Goal: Information Seeking & Learning: Learn about a topic

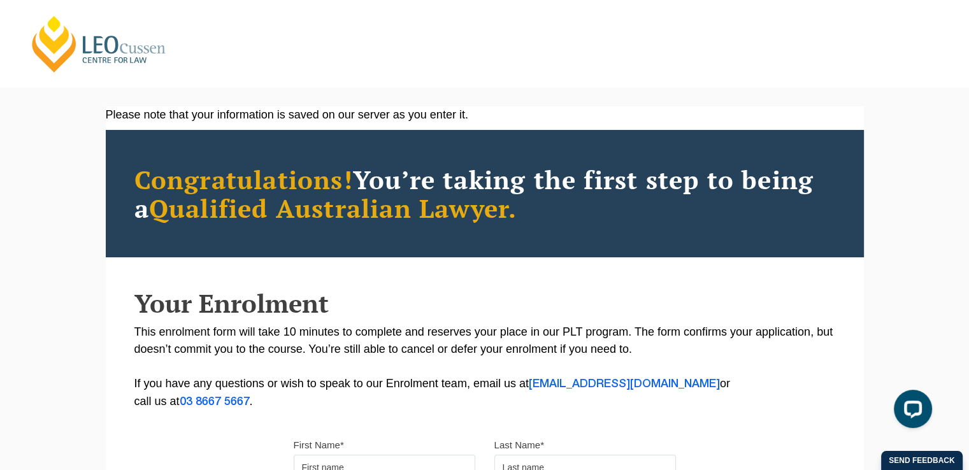
click at [82, 38] on link "[PERSON_NAME] Centre for Law" at bounding box center [99, 44] width 141 height 60
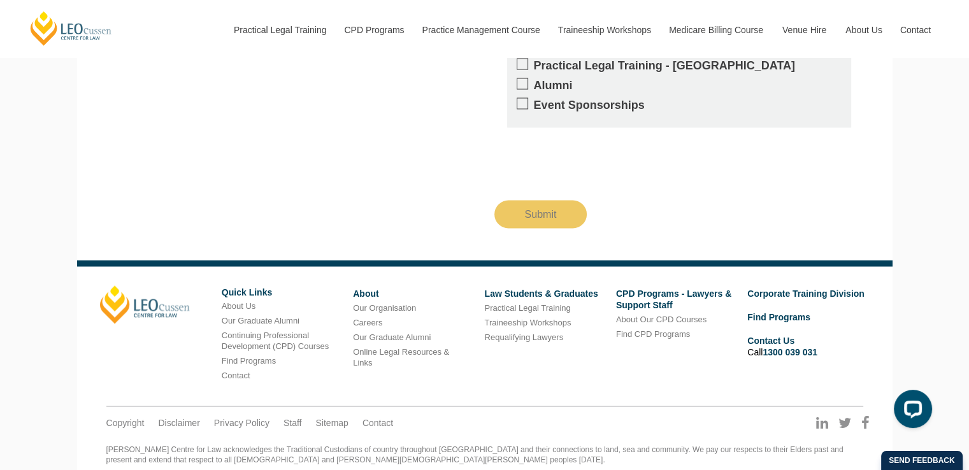
scroll to position [2412, 0]
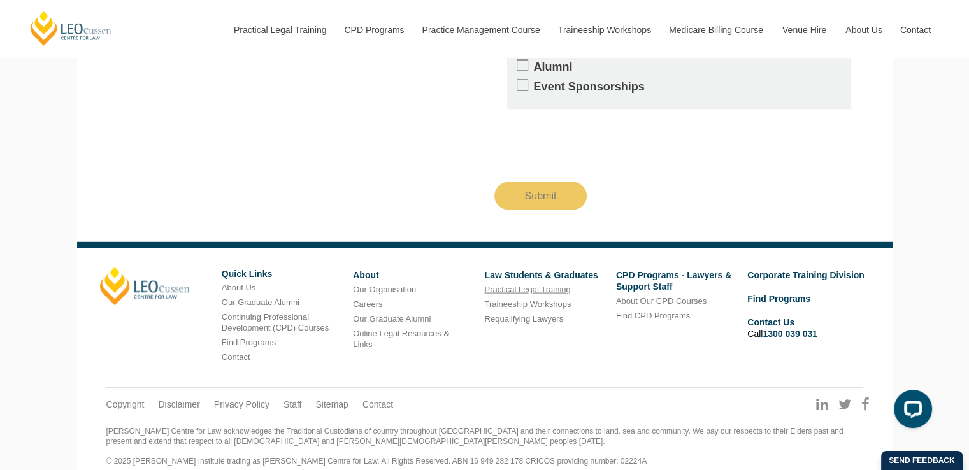
click at [517, 284] on link "Practical Legal Training" at bounding box center [527, 289] width 86 height 10
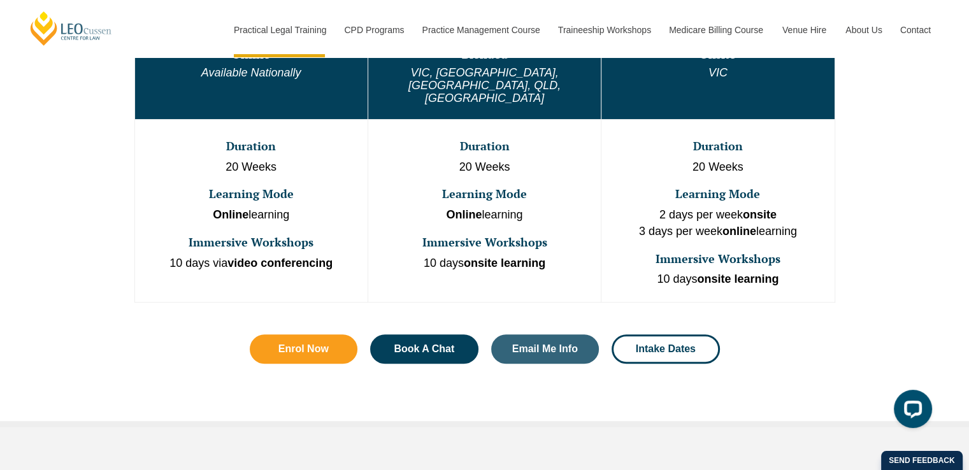
scroll to position [828, 0]
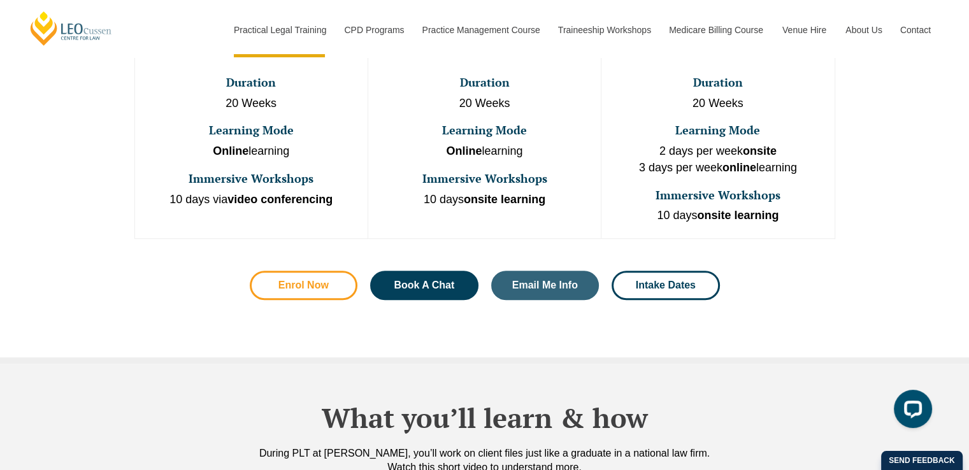
click at [326, 271] on link "Enrol Now" at bounding box center [304, 285] width 108 height 29
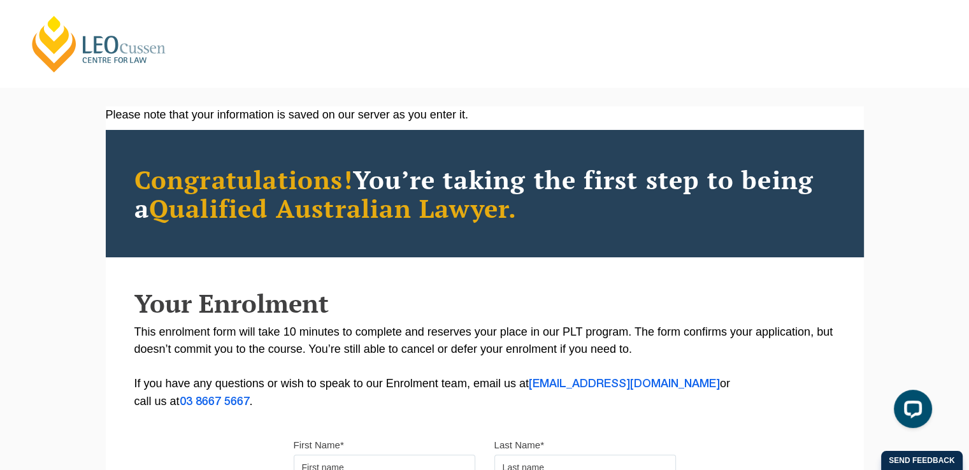
click at [61, 47] on link "[PERSON_NAME] Centre for Law" at bounding box center [99, 44] width 141 height 60
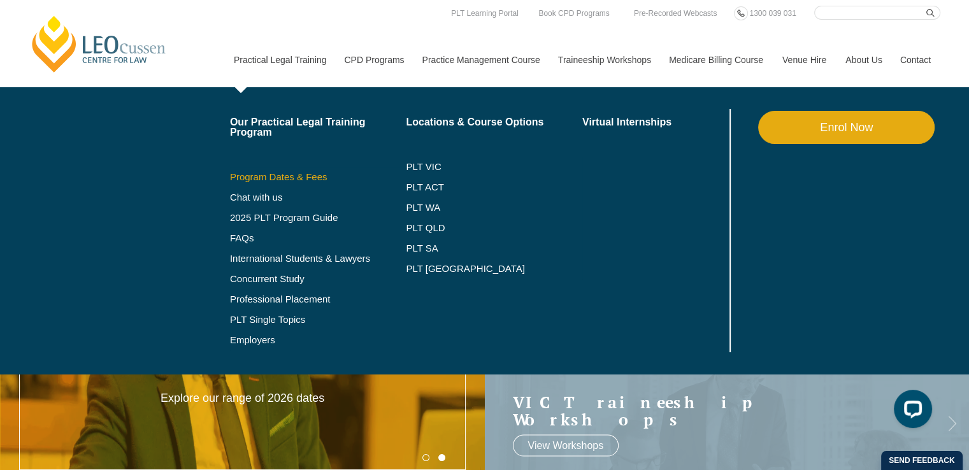
click at [287, 175] on link "Program Dates & Fees" at bounding box center [318, 177] width 176 height 10
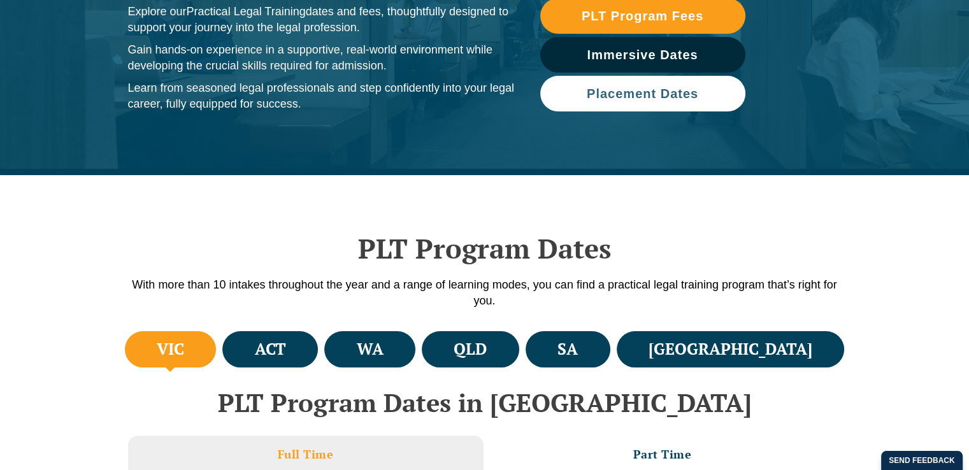
scroll to position [127, 0]
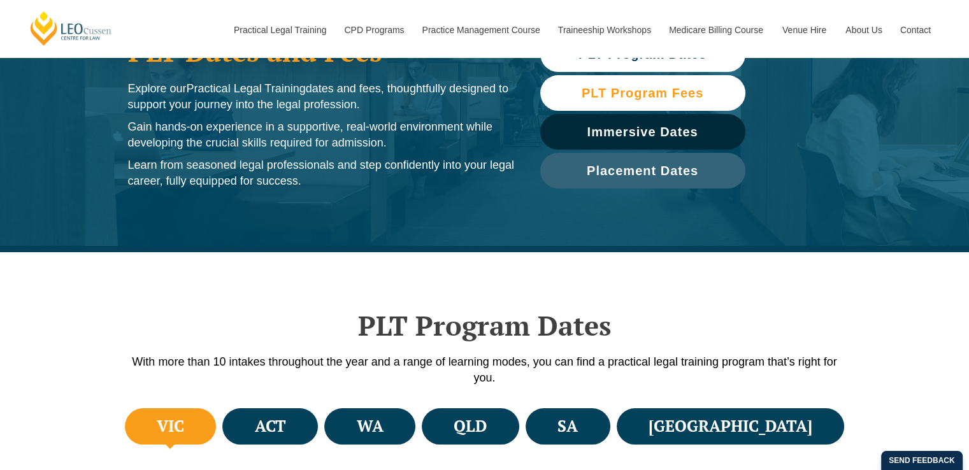
click at [685, 92] on span "PLT Program Fees" at bounding box center [643, 93] width 122 height 13
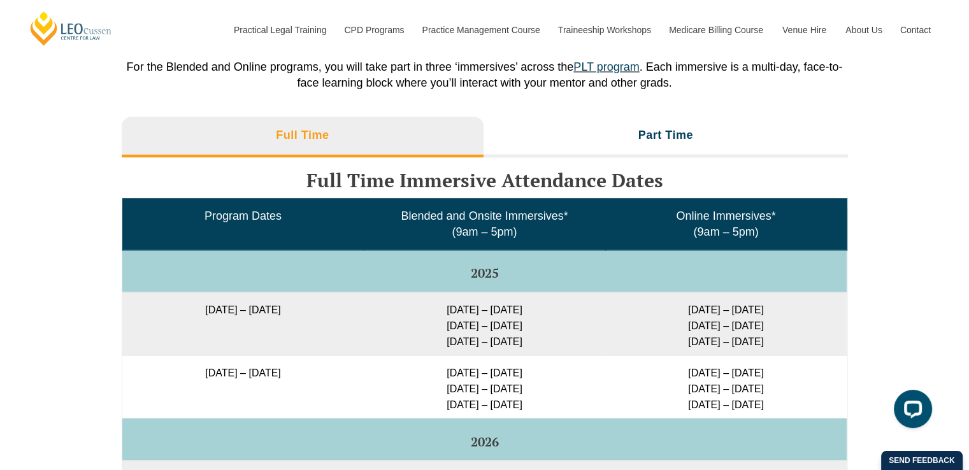
scroll to position [1988, 0]
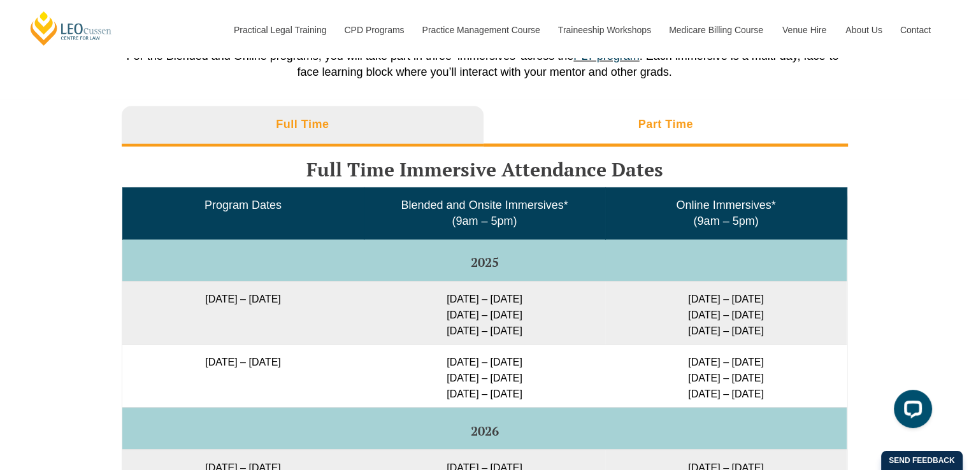
click at [705, 128] on li "Part Time" at bounding box center [666, 126] width 364 height 41
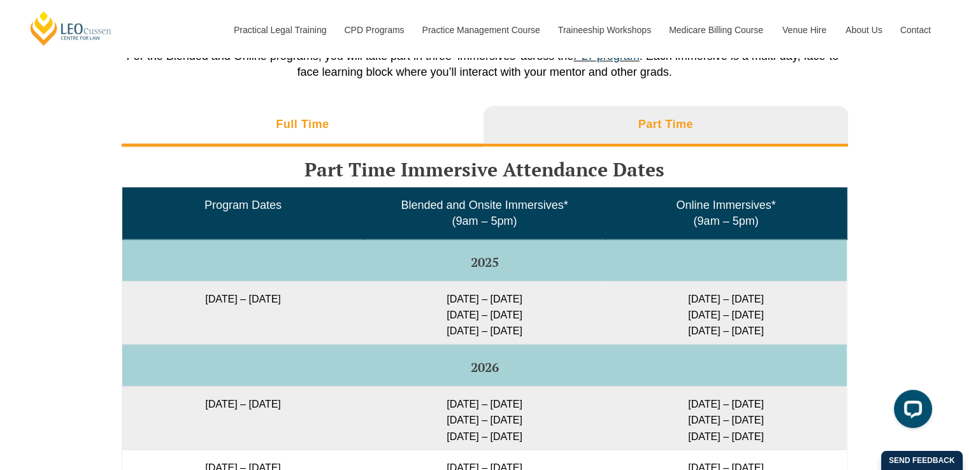
click at [435, 146] on li "Full Time" at bounding box center [303, 126] width 363 height 41
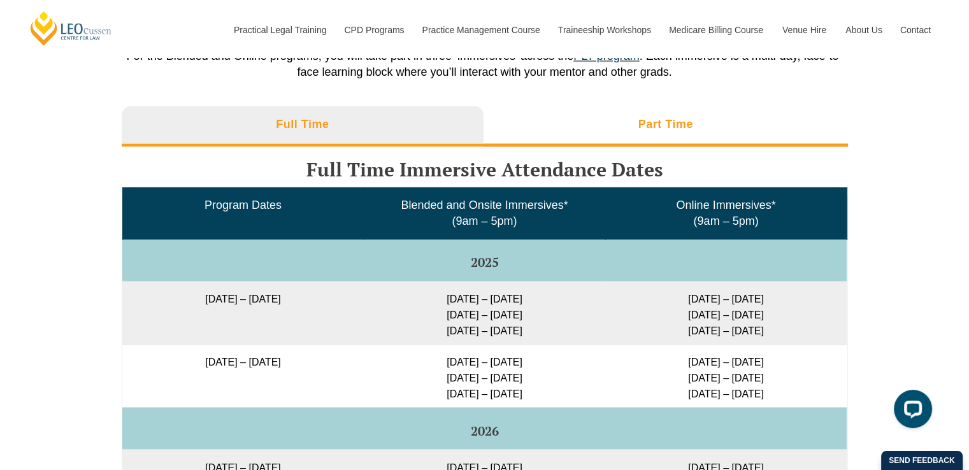
click at [533, 145] on li "Part Time" at bounding box center [666, 126] width 364 height 41
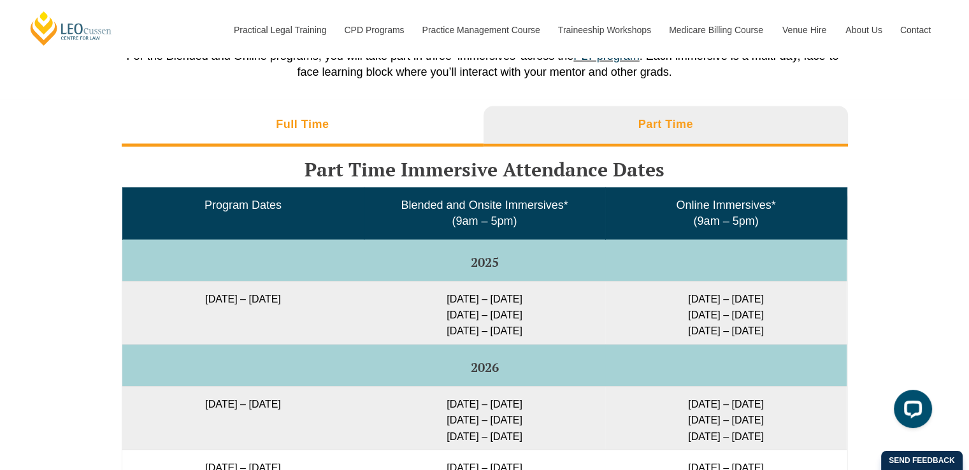
click at [405, 147] on li "Full Time" at bounding box center [303, 126] width 363 height 41
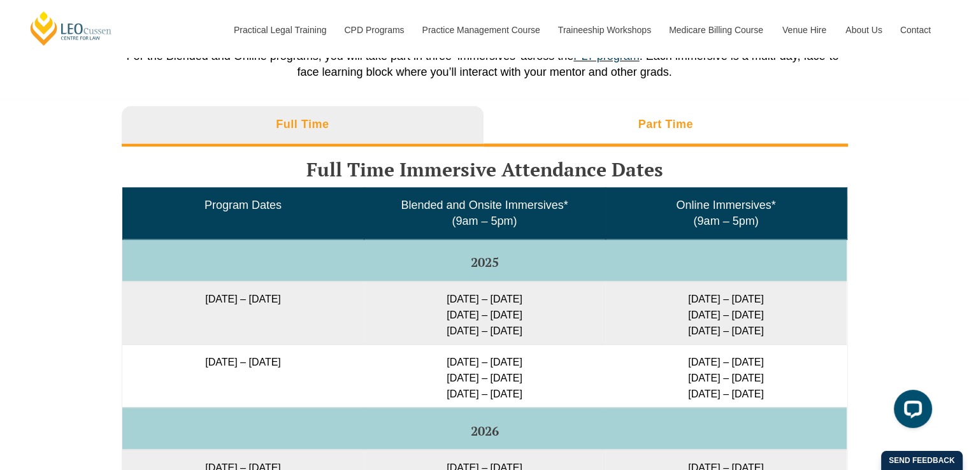
click at [550, 147] on li "Part Time" at bounding box center [666, 126] width 364 height 41
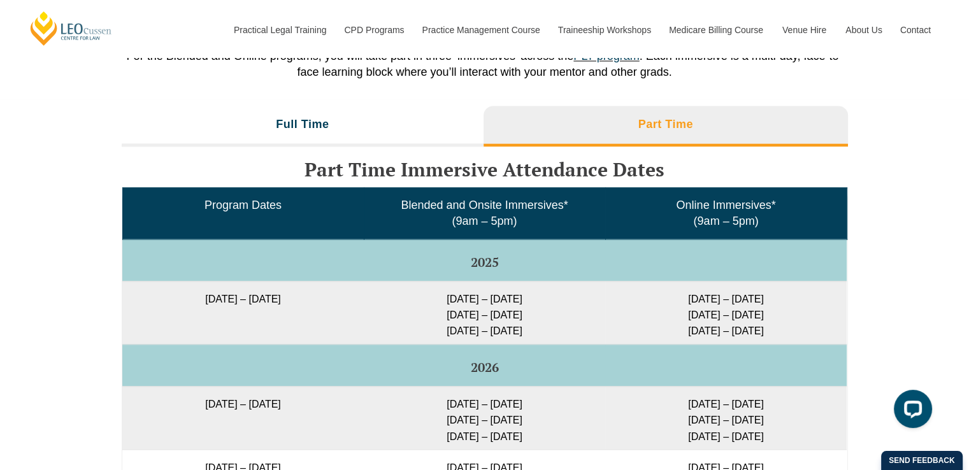
drag, startPoint x: 300, startPoint y: 314, endPoint x: 567, endPoint y: 300, distance: 267.3
click at [567, 300] on tr "[DATE] – [DATE] [DATE] – [DATE] [DATE] – [DATE] [DATE] – [DATE] [DATE] – [DATE]…" at bounding box center [484, 312] width 724 height 63
click at [428, 138] on li "Full Time" at bounding box center [303, 126] width 363 height 41
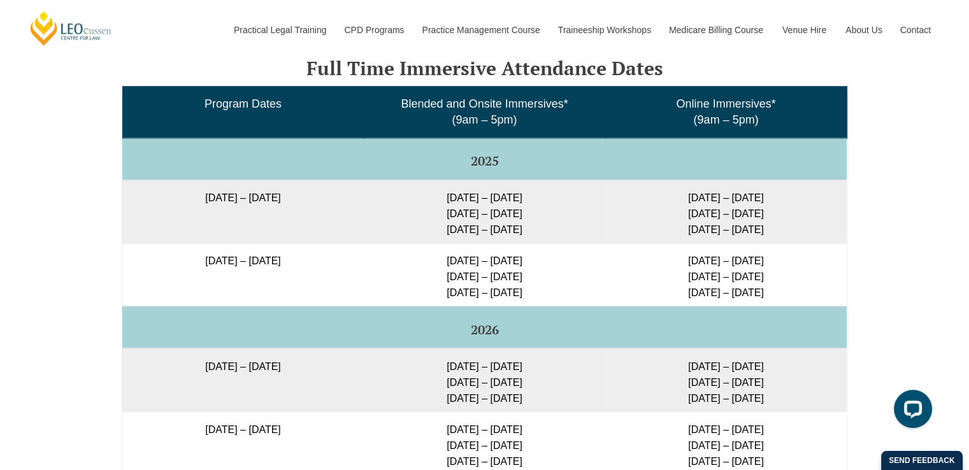
scroll to position [2116, 0]
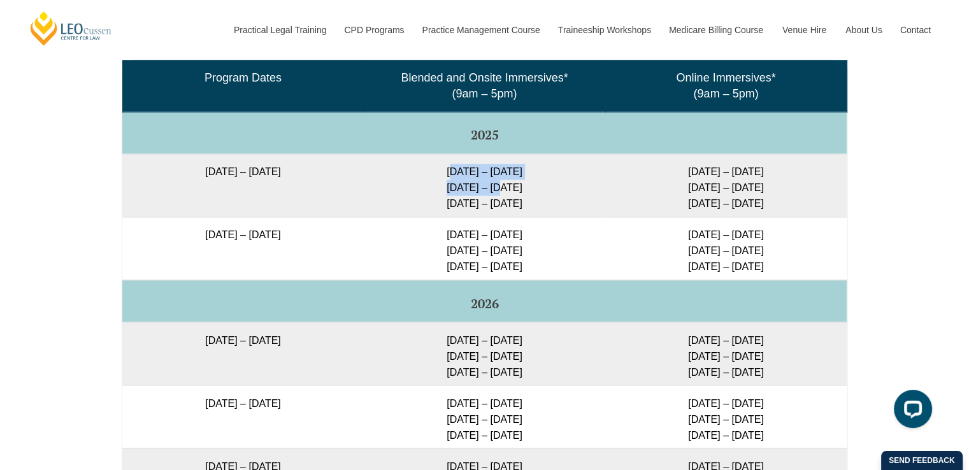
drag, startPoint x: 443, startPoint y: 186, endPoint x: 498, endPoint y: 201, distance: 56.7
click at [498, 201] on td "[DATE] – [DATE] [DATE] – [DATE] [DATE] – [DATE]" at bounding box center [484, 185] width 241 height 63
click at [498, 199] on td "[DATE] – [DATE] [DATE] – [DATE] [DATE] – [DATE]" at bounding box center [484, 185] width 241 height 63
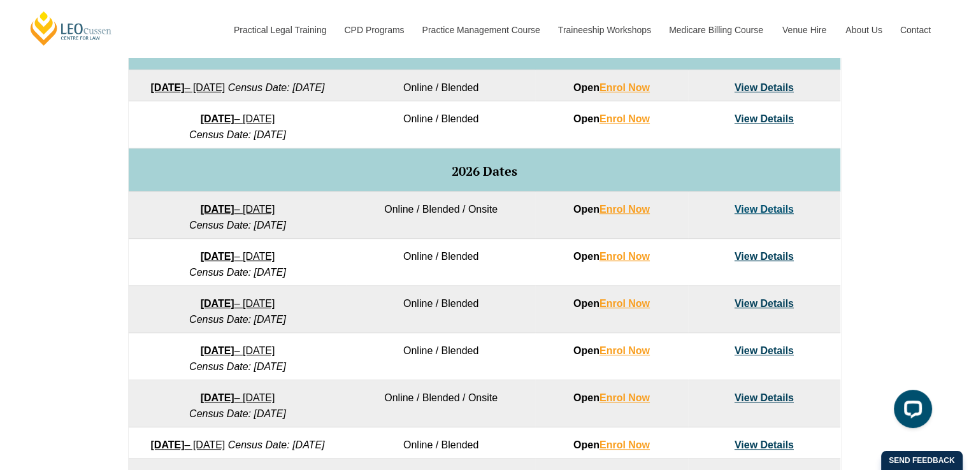
scroll to position [523, 0]
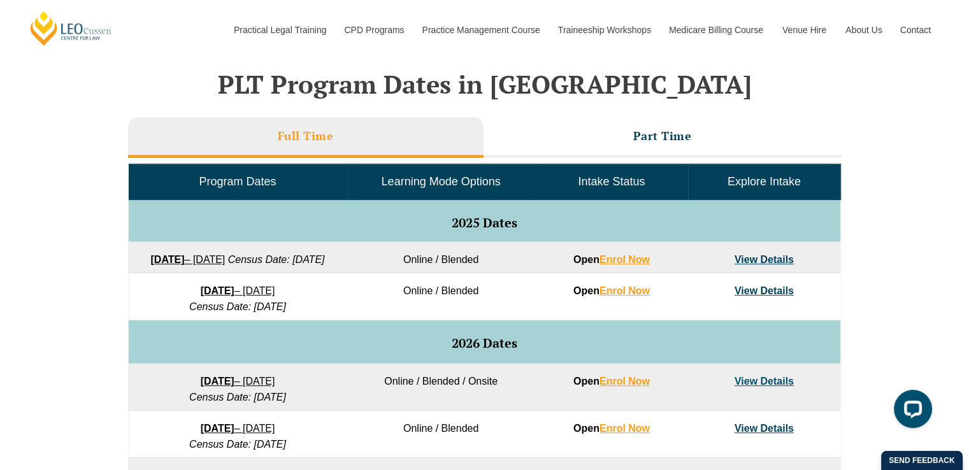
click at [756, 255] on link "View Details" at bounding box center [764, 259] width 59 height 11
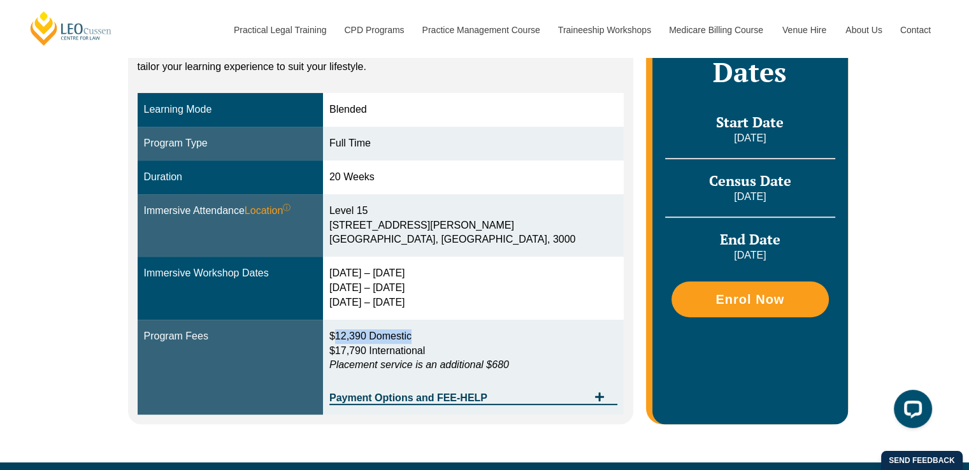
drag, startPoint x: 456, startPoint y: 340, endPoint x: 368, endPoint y: 339, distance: 87.3
click at [368, 339] on p "$12,390 Domestic $17,790 International Placement service is an additional $680" at bounding box center [473, 351] width 288 height 44
